Goal: Task Accomplishment & Management: Use online tool/utility

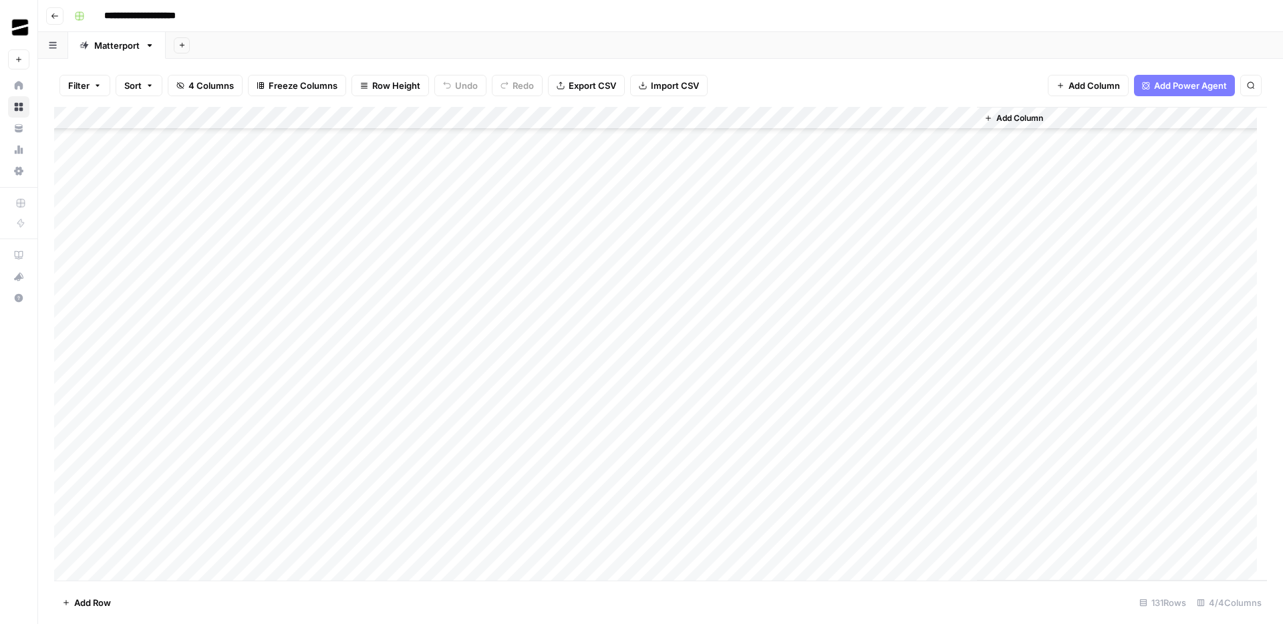
scroll to position [751, 0]
click at [297, 315] on div "Add Column" at bounding box center [660, 344] width 1213 height 474
click at [679, 319] on div "Add Column" at bounding box center [660, 344] width 1213 height 474
click at [829, 317] on div "Add Column" at bounding box center [660, 344] width 1213 height 474
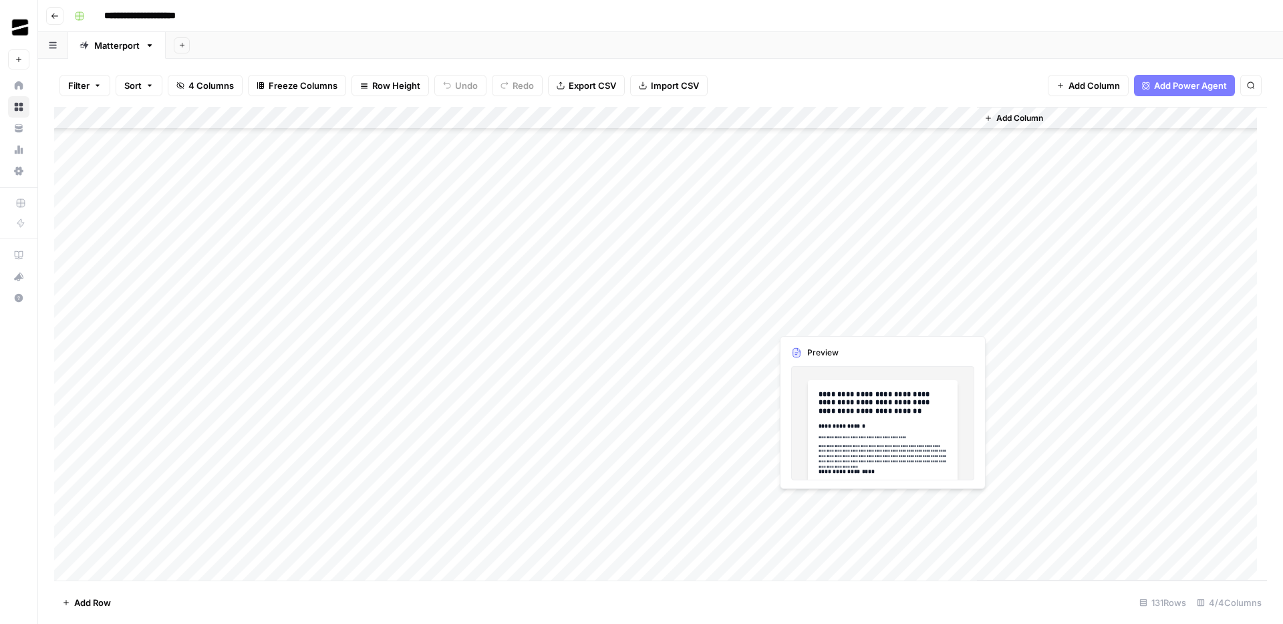
click at [829, 317] on div "Add Column" at bounding box center [660, 344] width 1213 height 474
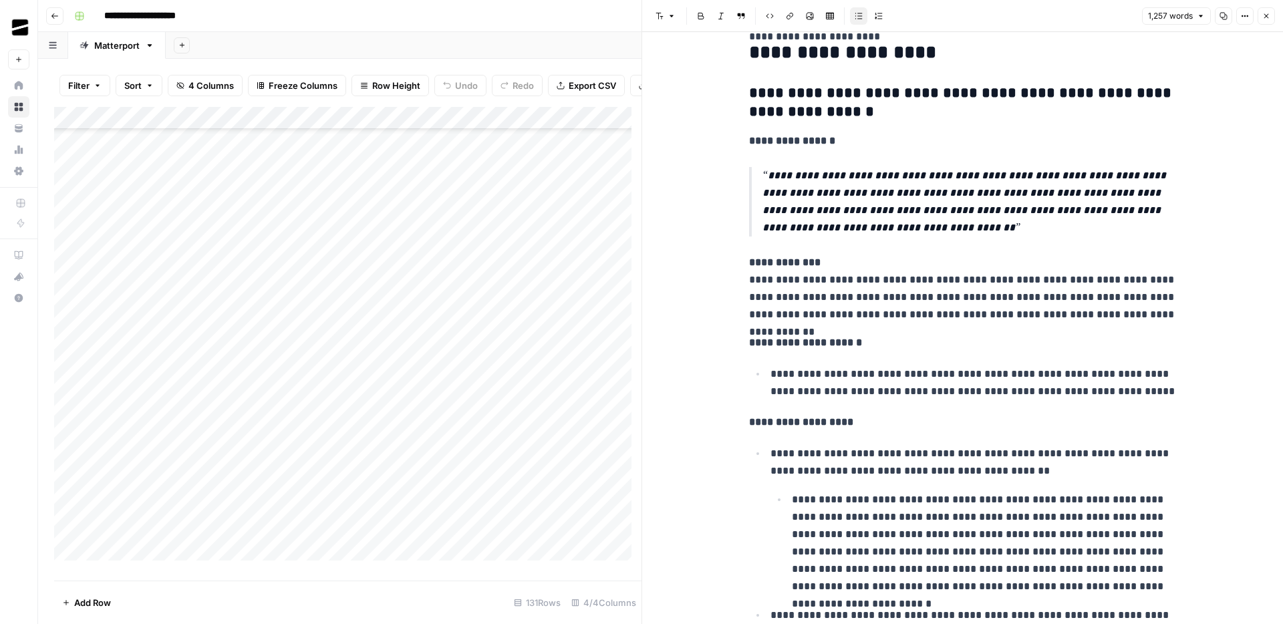
scroll to position [279, 0]
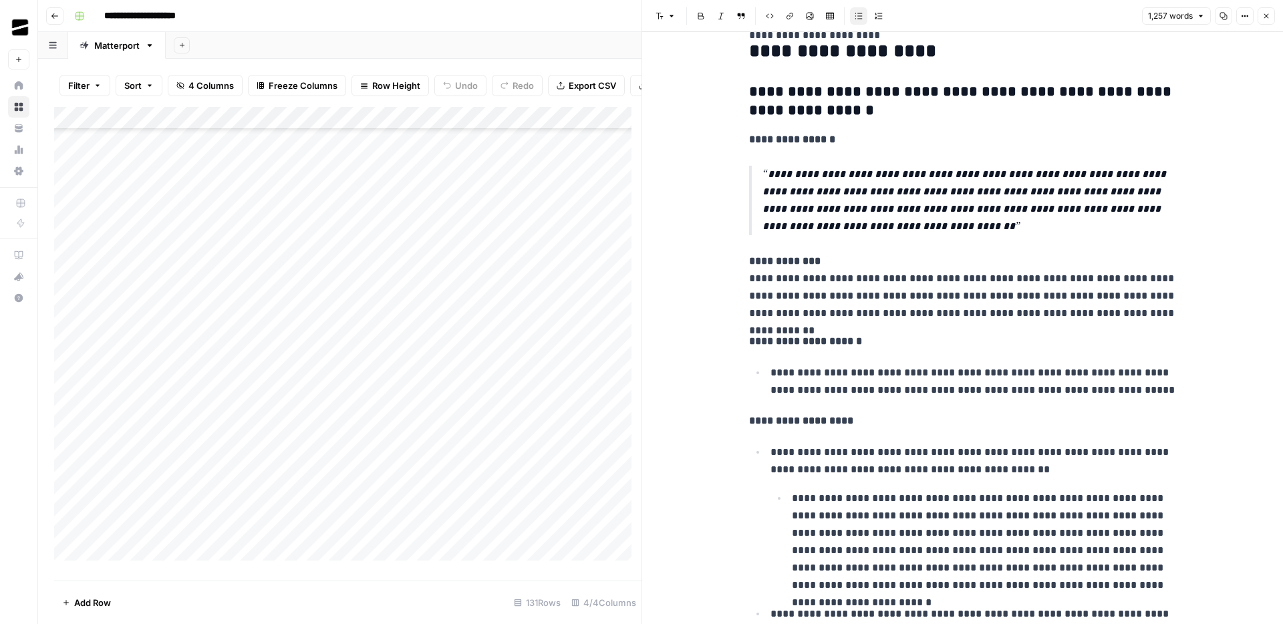
click at [1044, 261] on p "**********" at bounding box center [963, 288] width 428 height 70
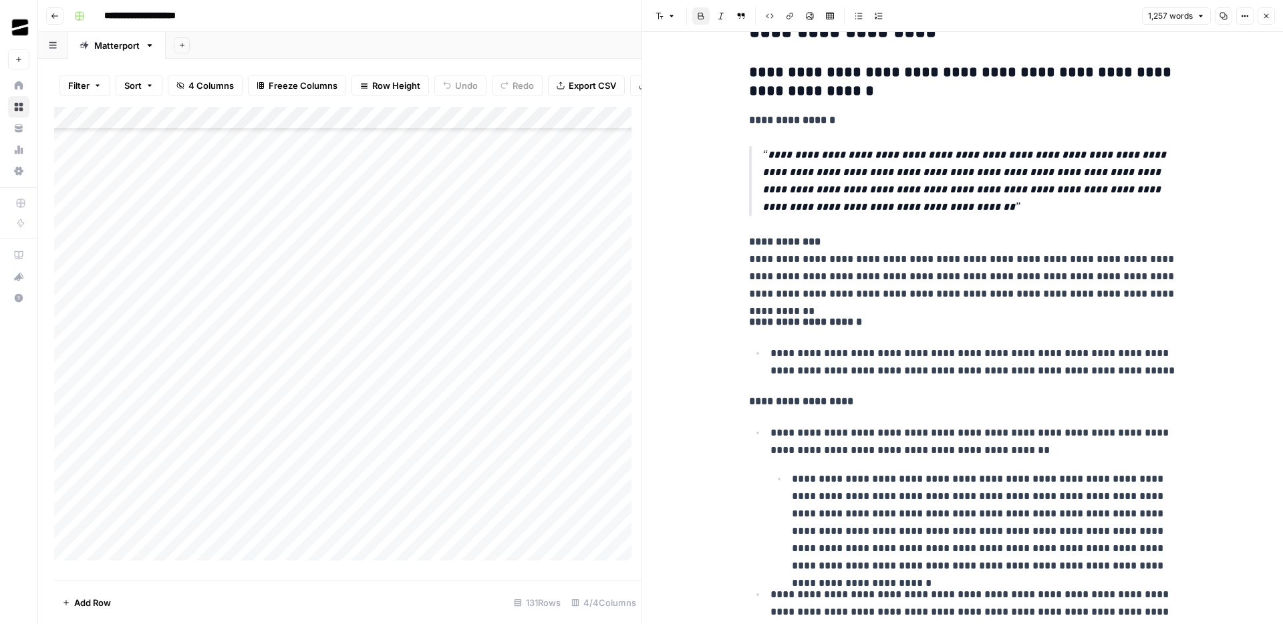
scroll to position [299, 0]
